Goal: Information Seeking & Learning: Learn about a topic

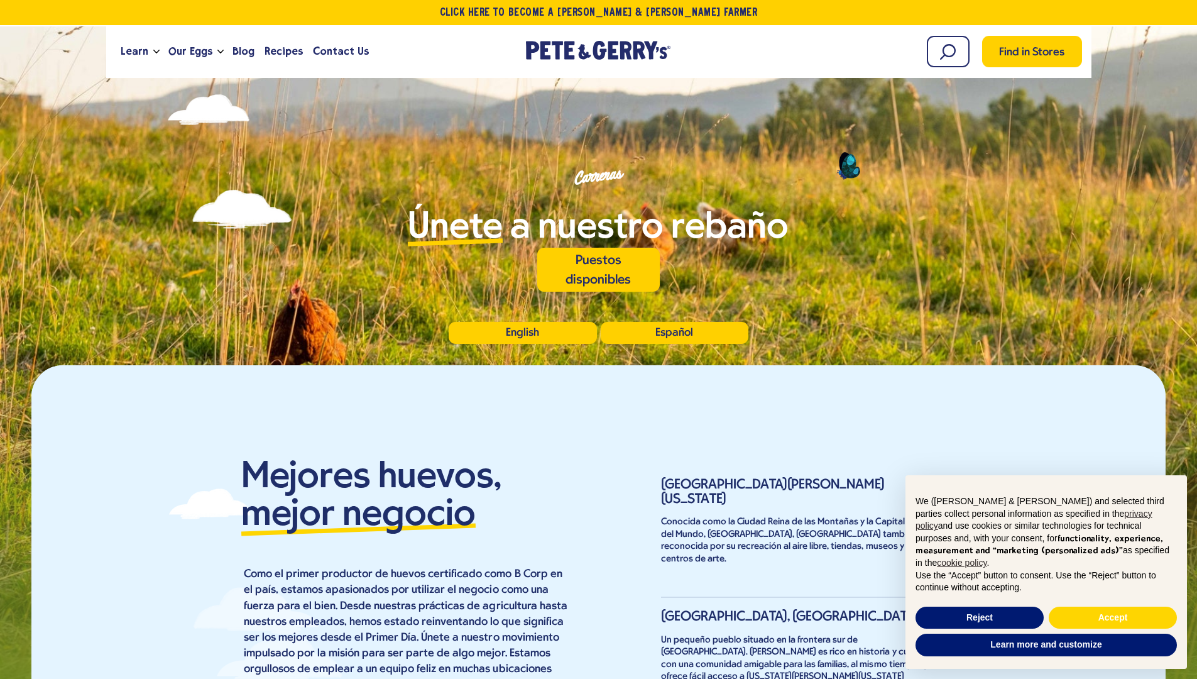
select select "*"
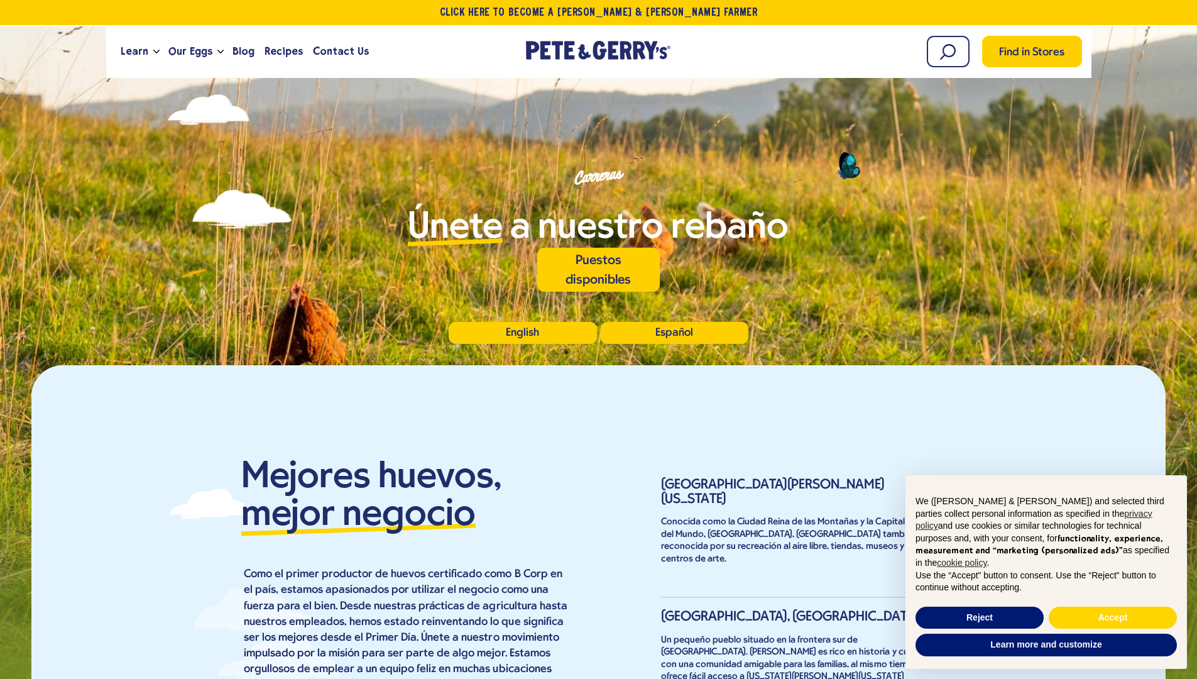
select select "*"
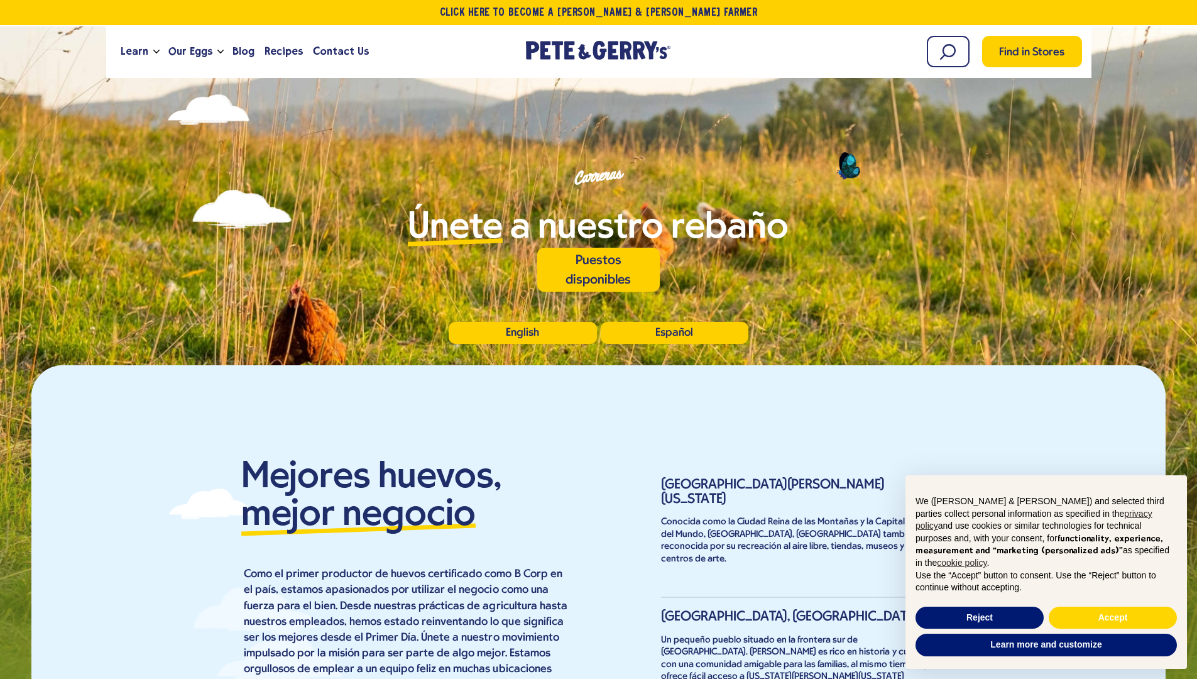
select select "*"
